Goal: Information Seeking & Learning: Learn about a topic

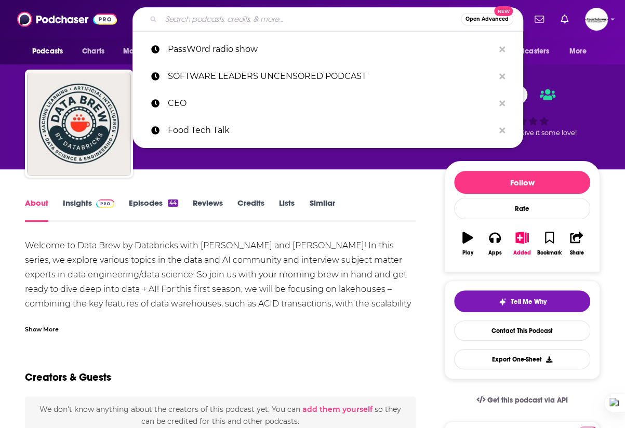
click at [301, 25] on input "Search podcasts, credits, & more..." at bounding box center [311, 19] width 300 height 17
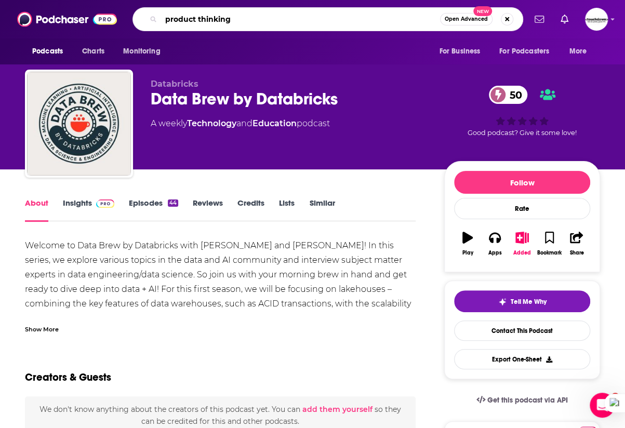
type input "product thinking"
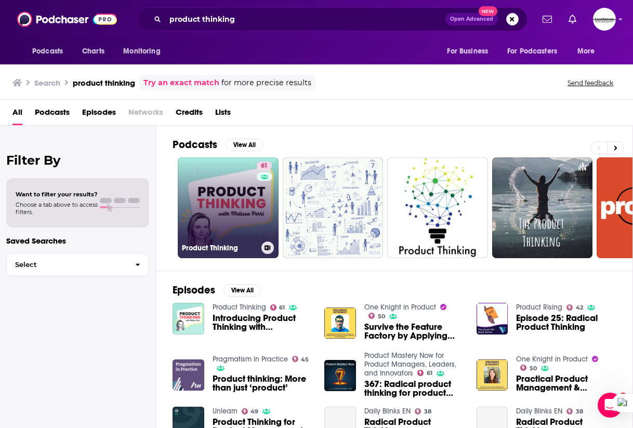
click at [252, 184] on link "61 Product Thinking" at bounding box center [228, 207] width 101 height 101
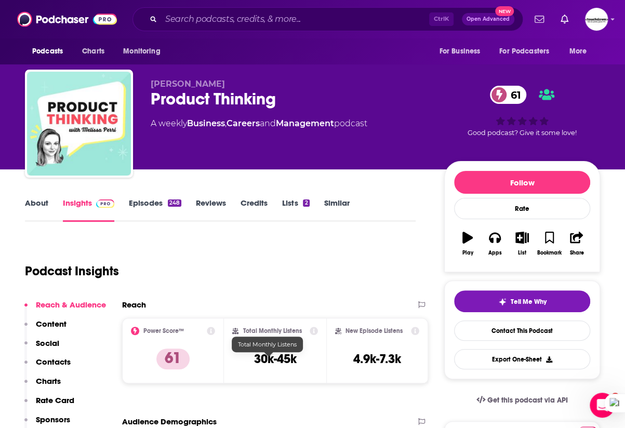
click at [260, 363] on h3 "30k-45k" at bounding box center [275, 359] width 43 height 16
copy div "30k-45k"
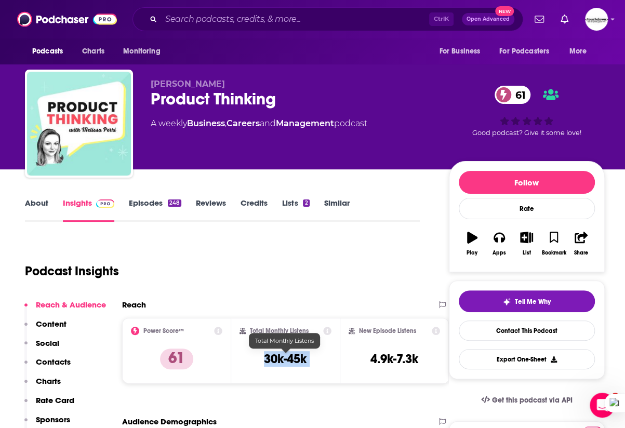
copy div "30k-45k"
click at [350, 8] on div "Ctrl K Open Advanced New" at bounding box center [328, 19] width 391 height 24
